Goal: Transaction & Acquisition: Purchase product/service

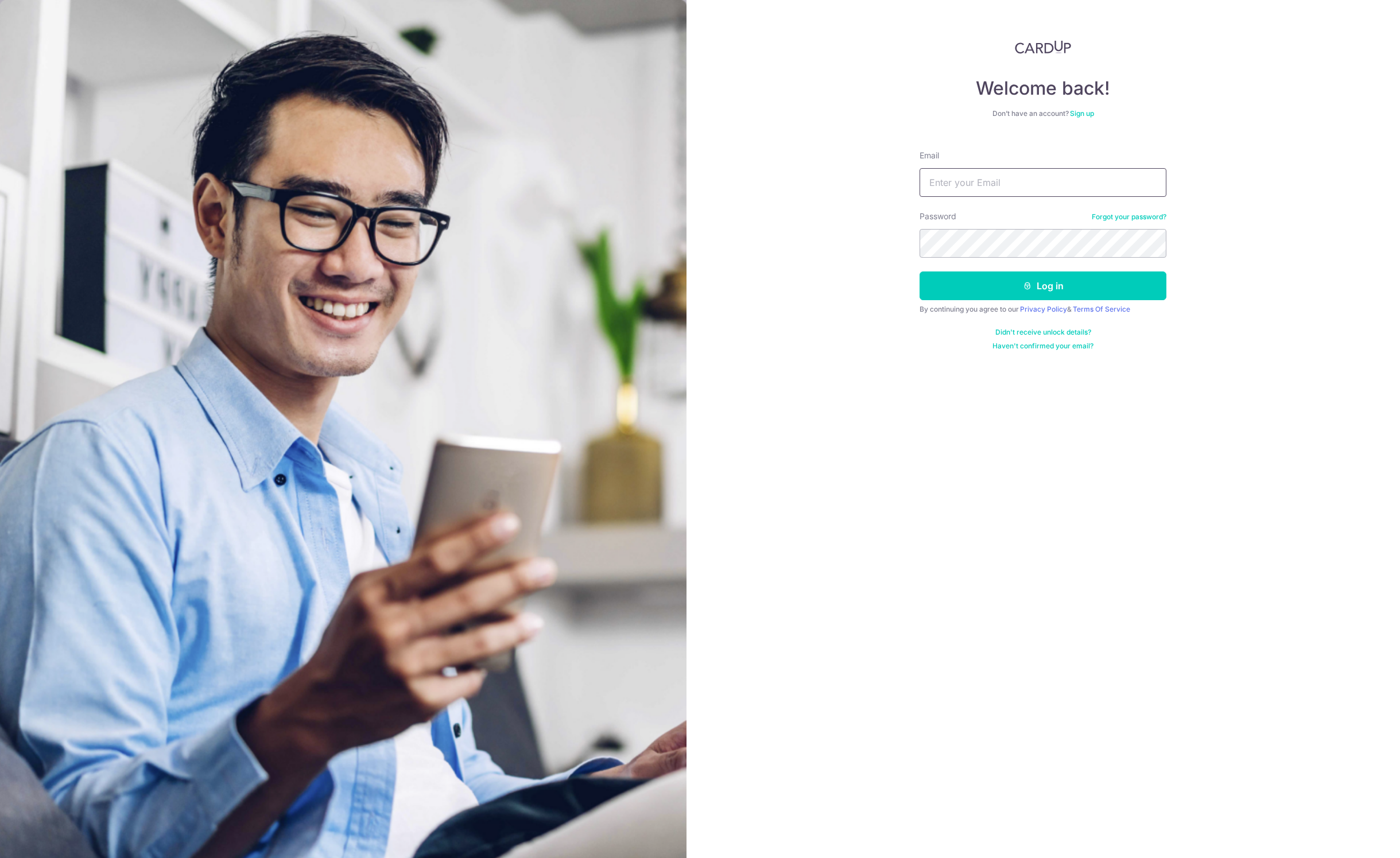
click at [1071, 174] on input "Email" at bounding box center [1043, 182] width 247 height 28
type input "[EMAIL_ADDRESS][DOMAIN_NAME]"
click at [1059, 285] on button "Log in" at bounding box center [1043, 286] width 247 height 28
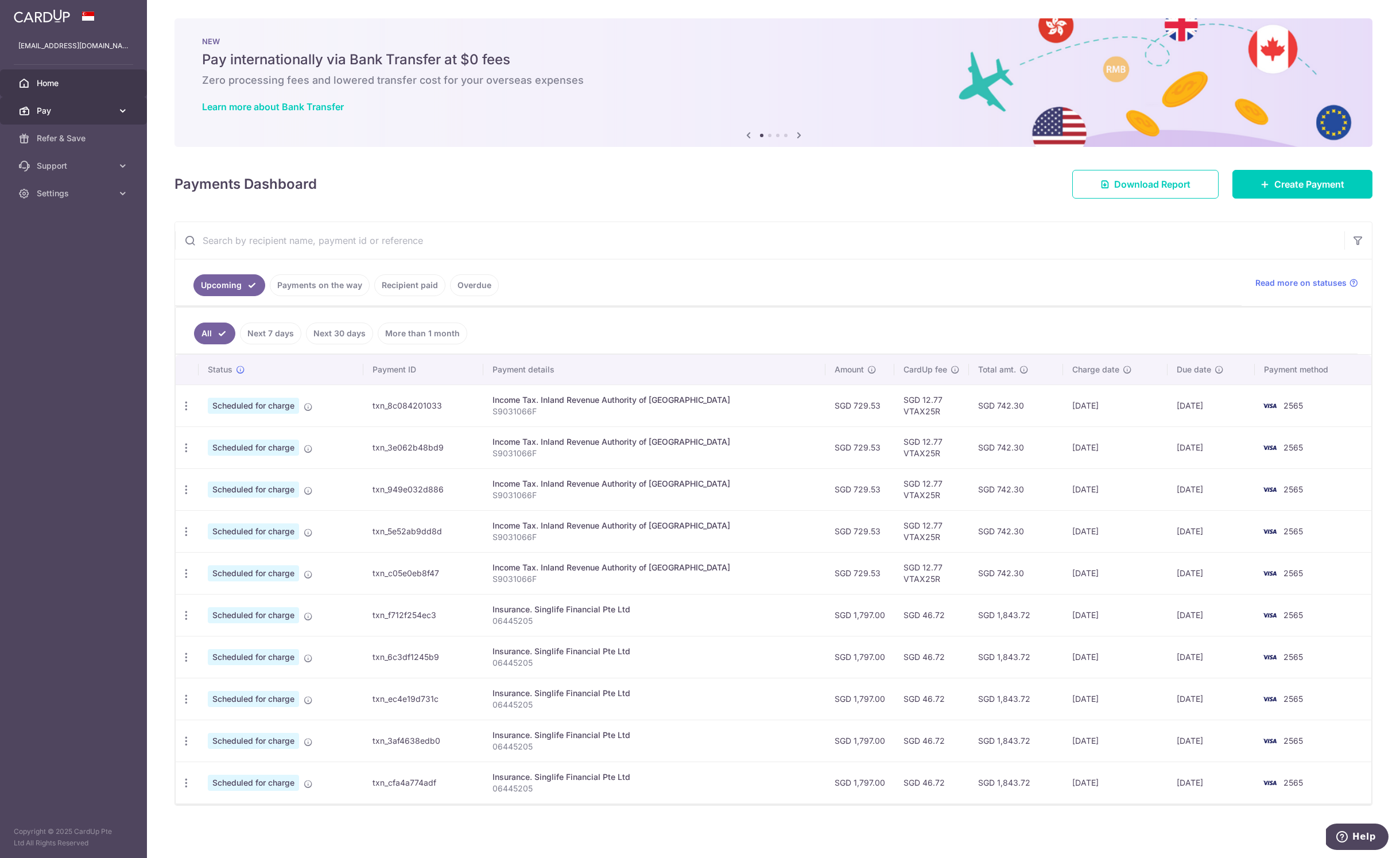
click at [65, 106] on span "Pay" at bounding box center [75, 110] width 76 height 12
click at [83, 136] on span "Payments" at bounding box center [75, 138] width 76 height 12
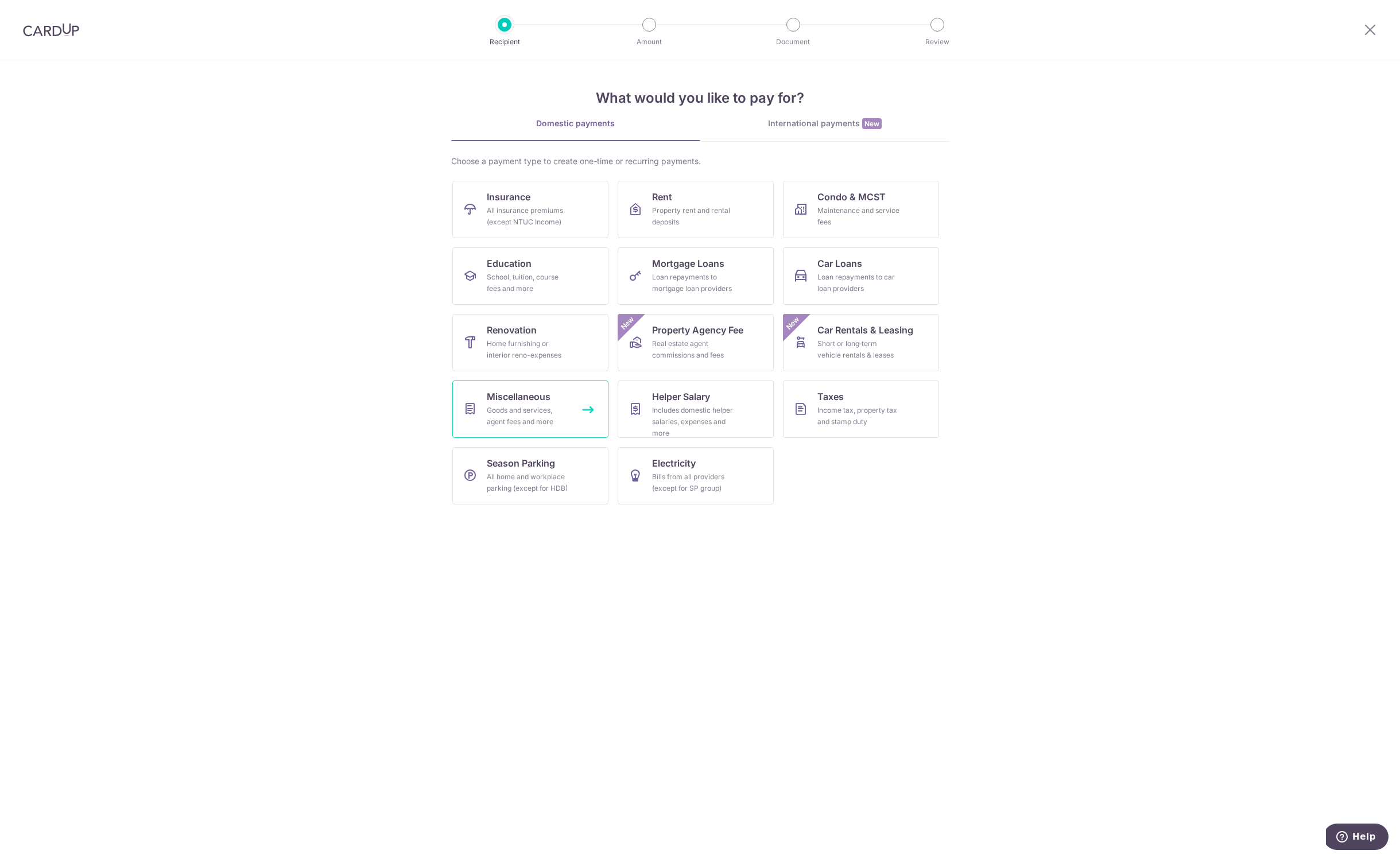
click at [543, 409] on div "Goods and services, agent fees and more" at bounding box center [528, 416] width 83 height 23
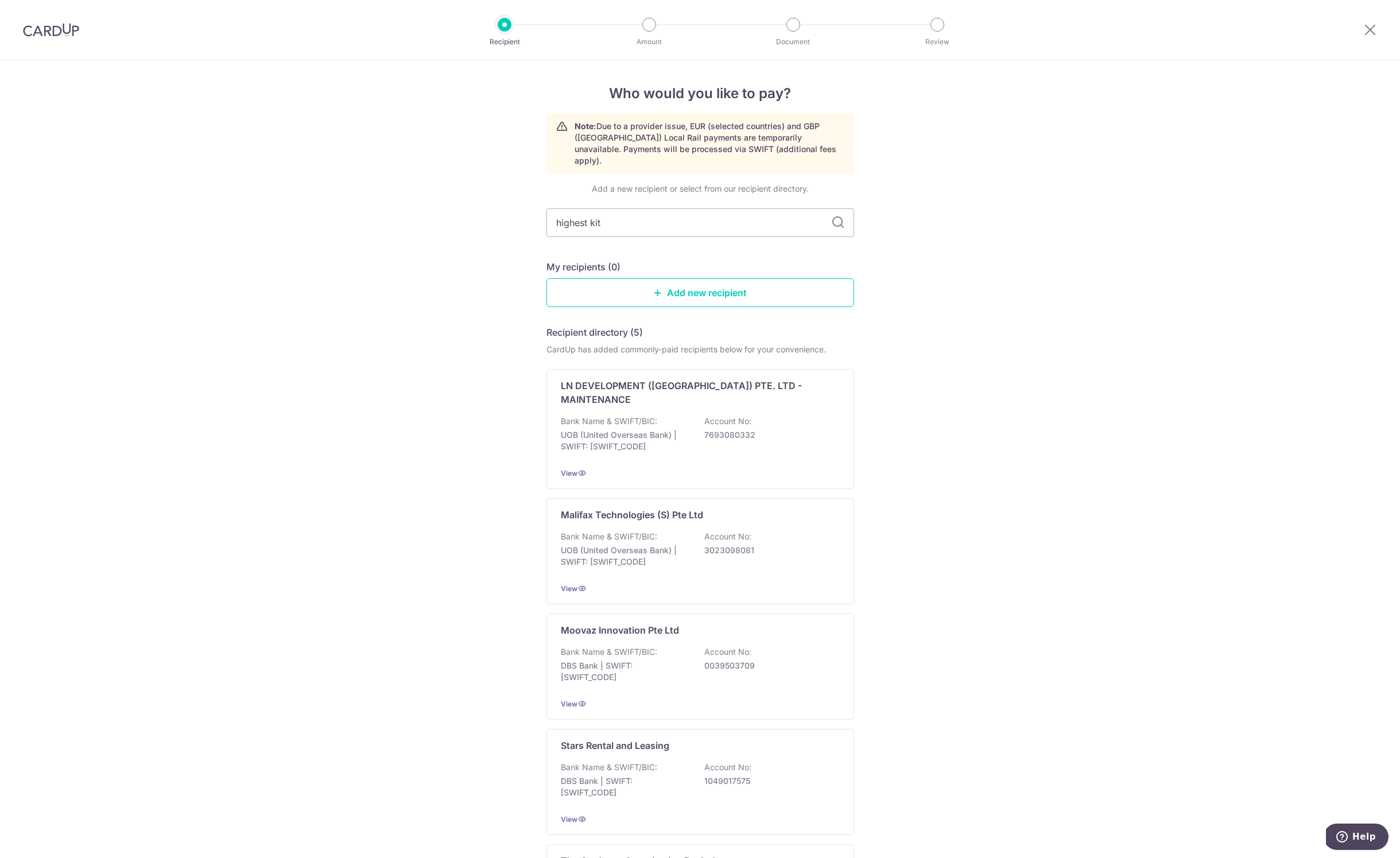
type input "highest kite"
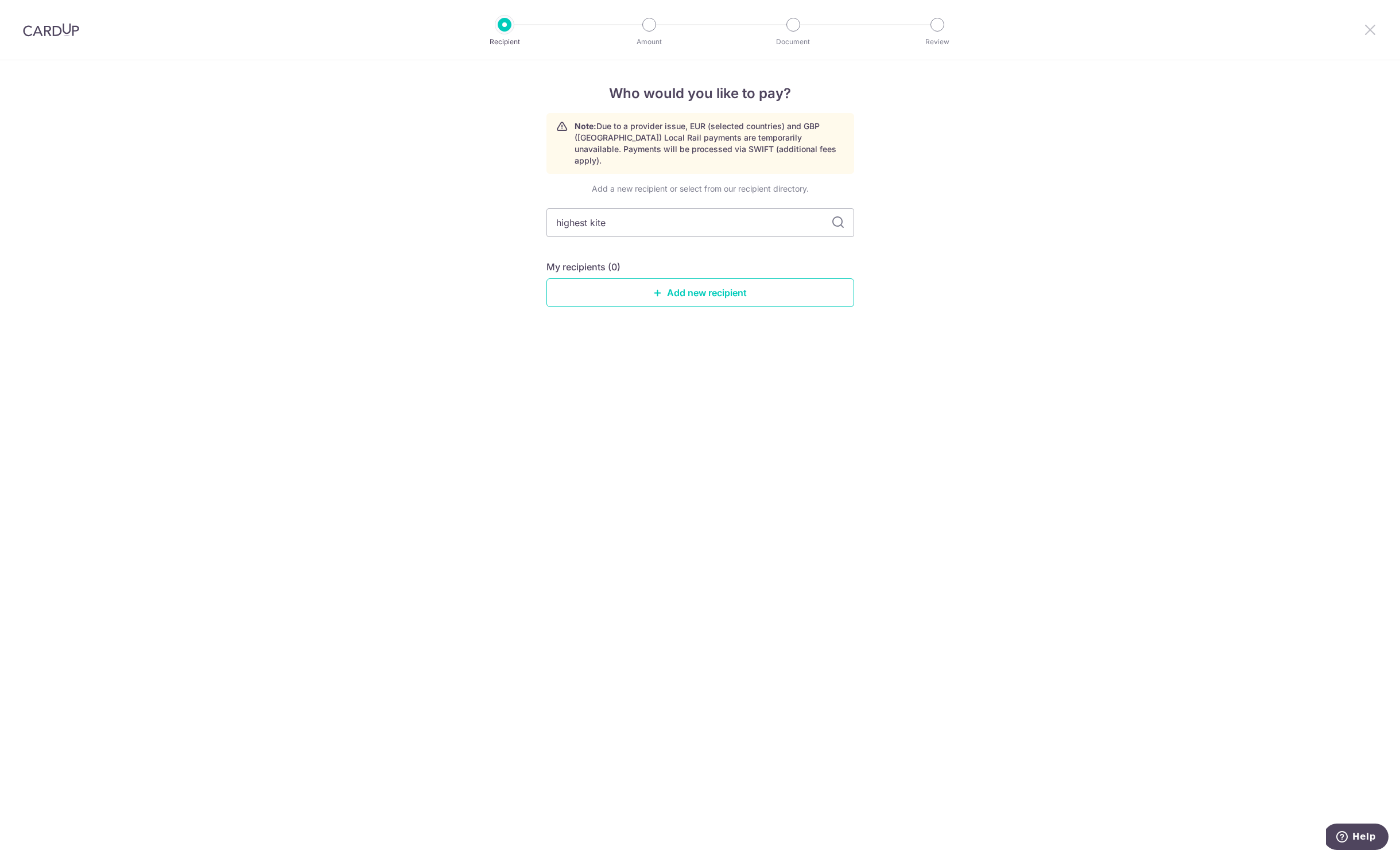
click at [1366, 25] on icon at bounding box center [1370, 29] width 14 height 14
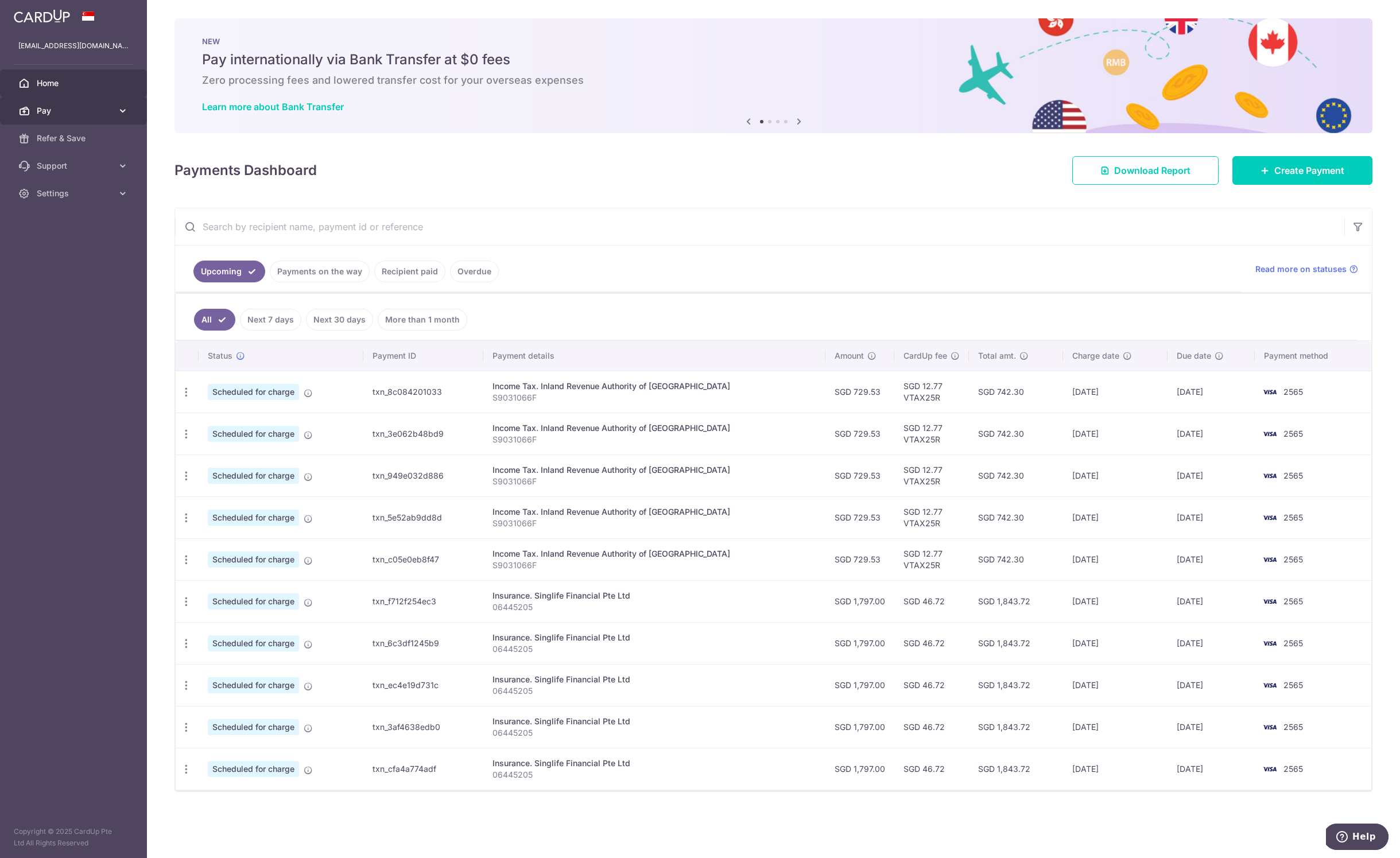
click at [66, 102] on link "Pay" at bounding box center [73, 110] width 147 height 28
click at [78, 136] on span "Payments" at bounding box center [75, 138] width 76 height 12
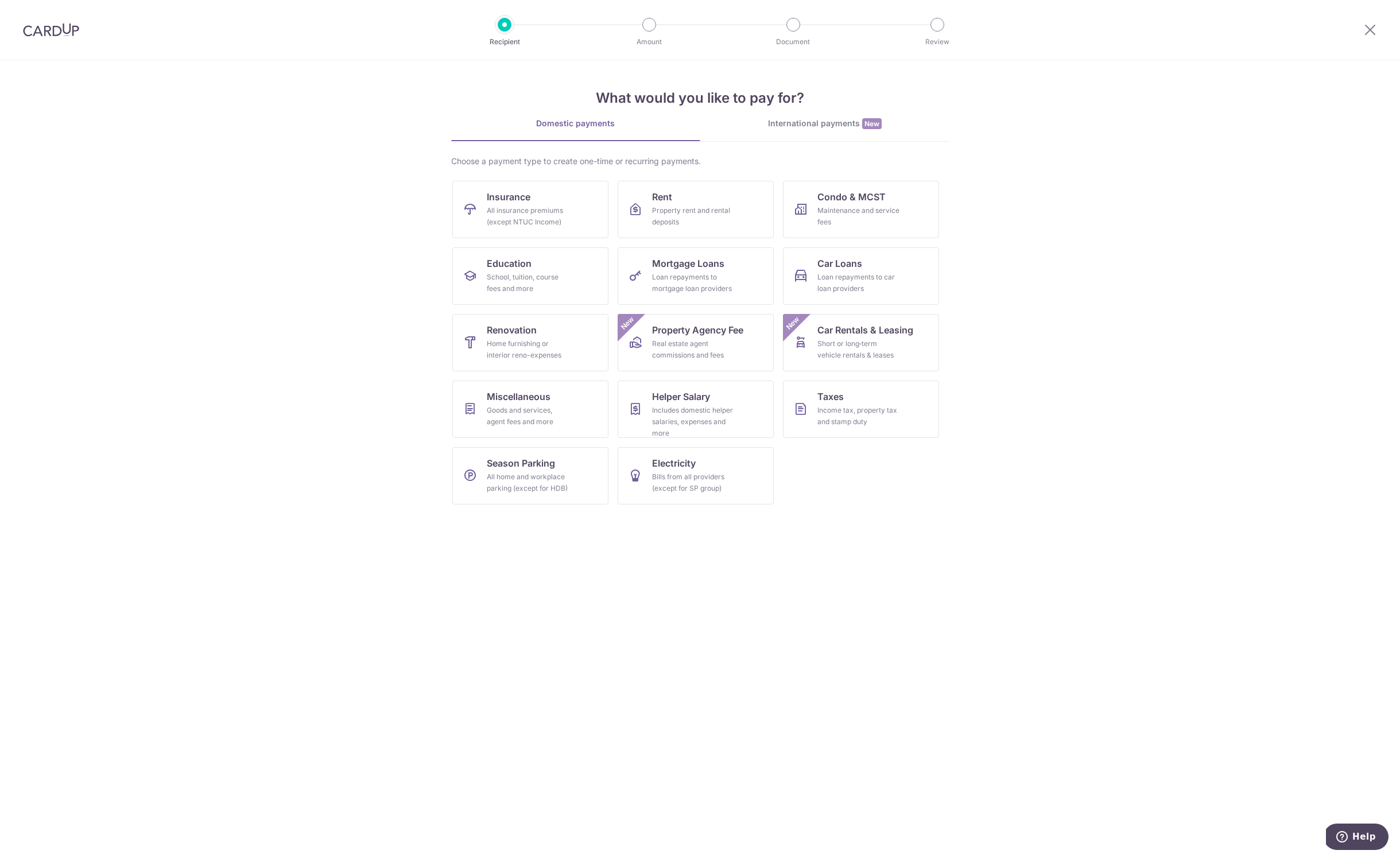
click at [779, 131] on link "International payments New" at bounding box center [825, 129] width 249 height 24
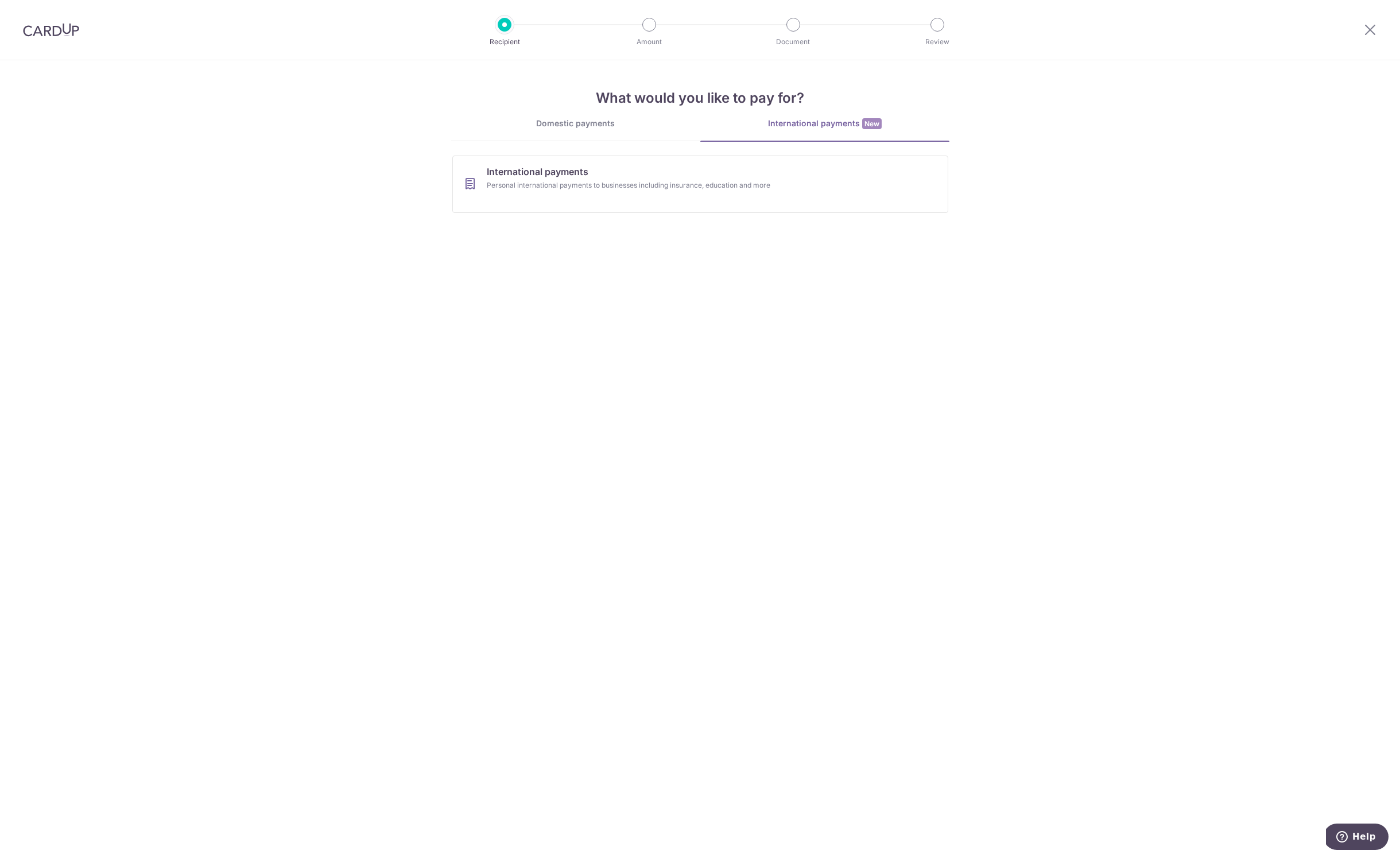
click at [651, 127] on div "Domestic payments" at bounding box center [576, 123] width 249 height 12
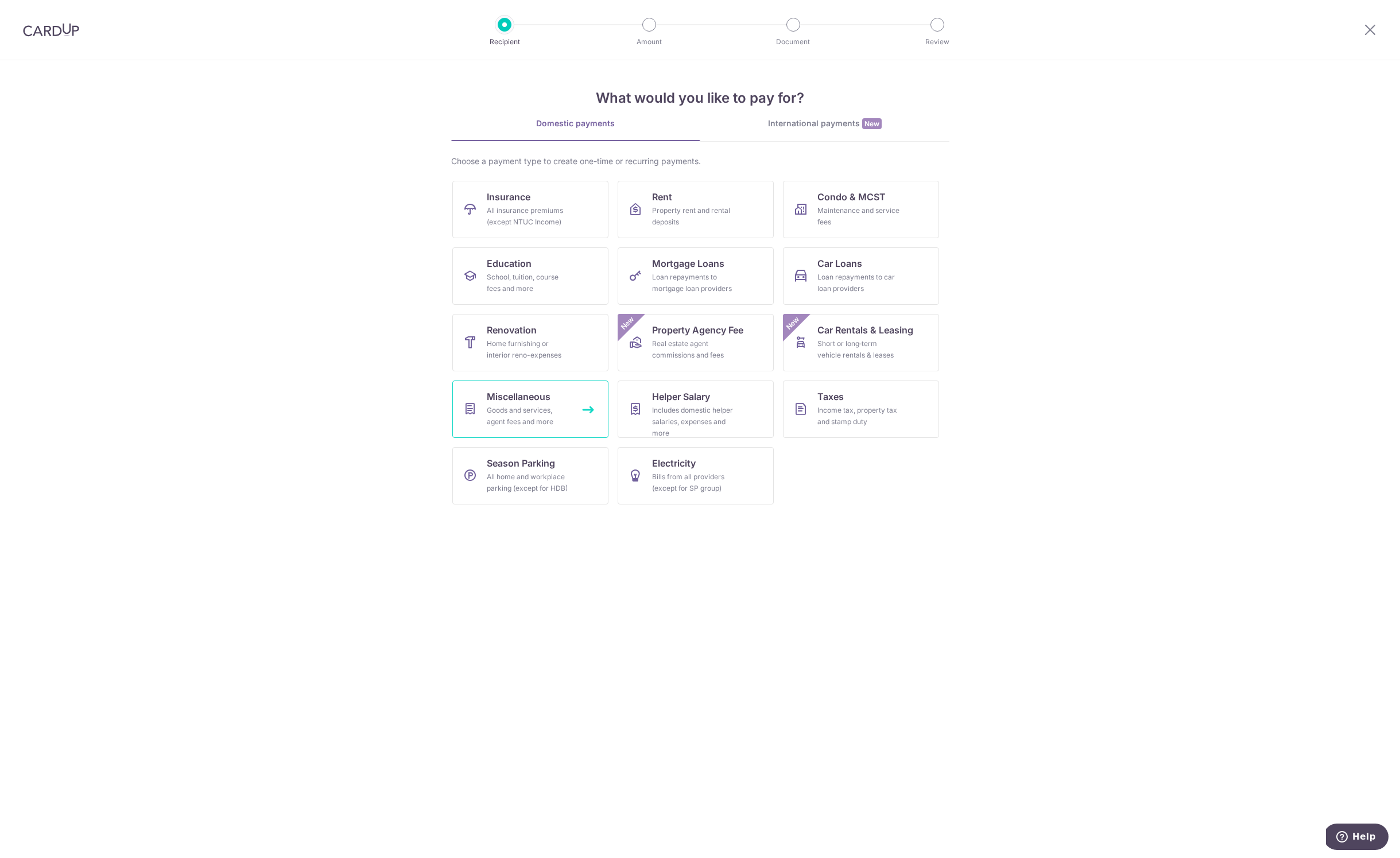
click at [545, 407] on div "Goods and services, agent fees and more" at bounding box center [528, 416] width 83 height 23
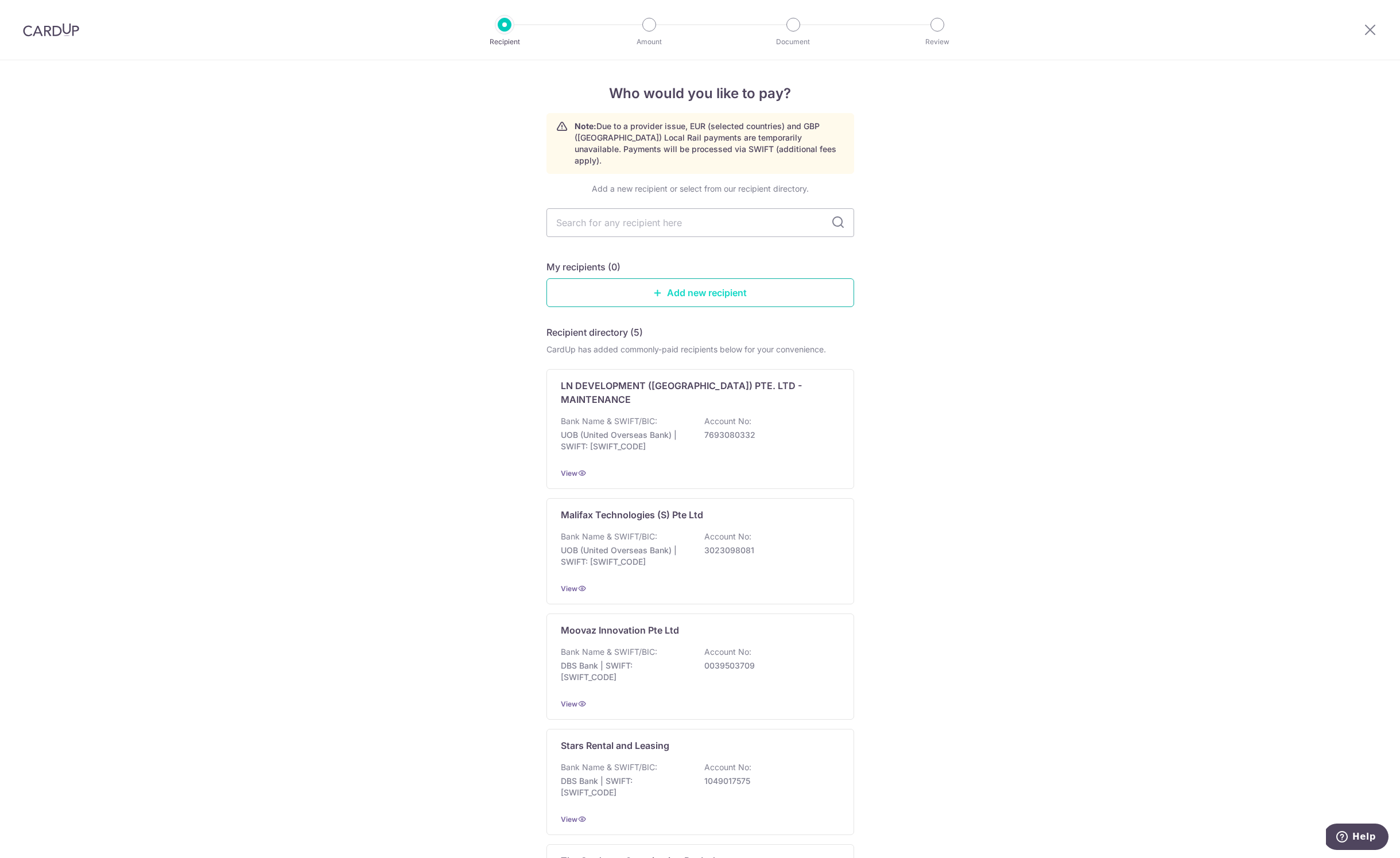
click at [666, 279] on link "Add new recipient" at bounding box center [700, 293] width 308 height 28
